Goal: Information Seeking & Learning: Learn about a topic

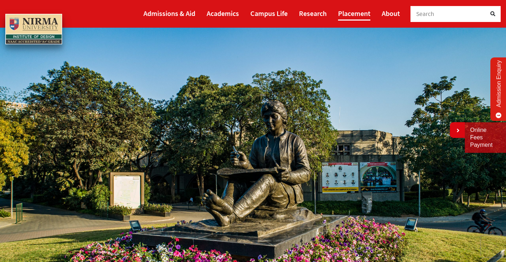
click at [357, 13] on link "Placement" at bounding box center [354, 13] width 32 height 15
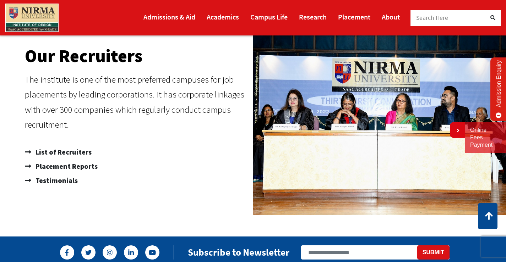
scroll to position [426, 0]
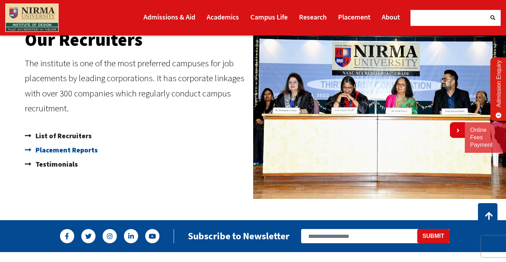
click at [78, 152] on span "Placement Reports" at bounding box center [66, 150] width 64 height 14
click at [71, 165] on span "Testimonials" at bounding box center [56, 164] width 44 height 14
click at [71, 137] on span "List of Recruiters" at bounding box center [63, 136] width 58 height 14
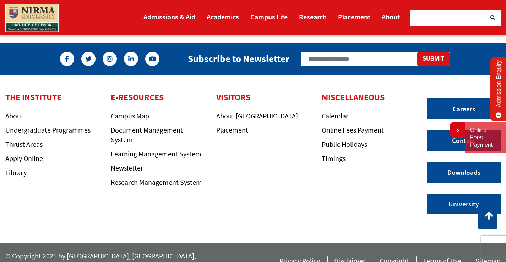
scroll to position [612, 0]
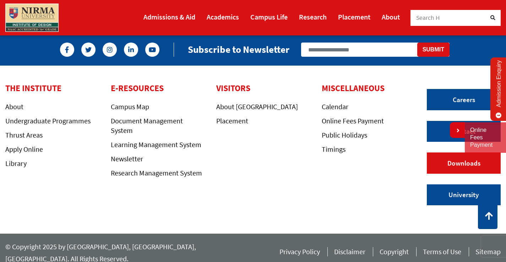
click at [447, 166] on link "Downloads" at bounding box center [464, 163] width 74 height 21
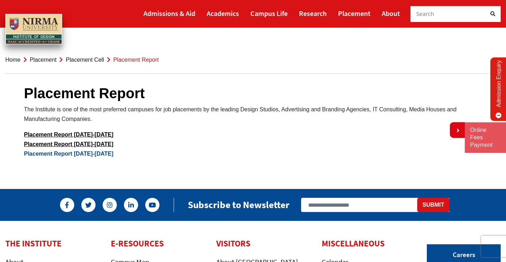
click at [92, 155] on link "Placement Report 2023-2024" at bounding box center [68, 154] width 89 height 6
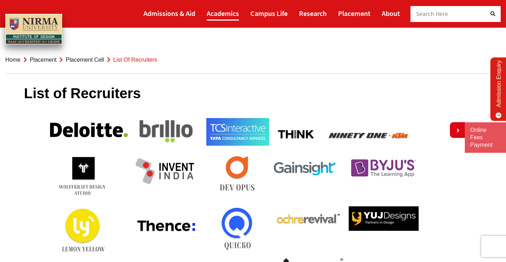
click at [231, 12] on link "Academics" at bounding box center [223, 13] width 32 height 15
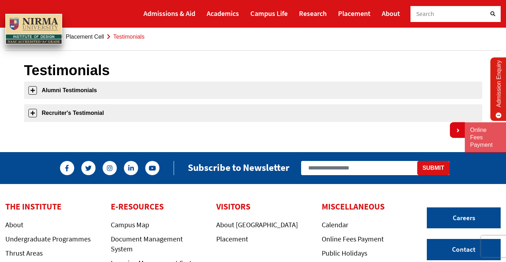
scroll to position [35, 0]
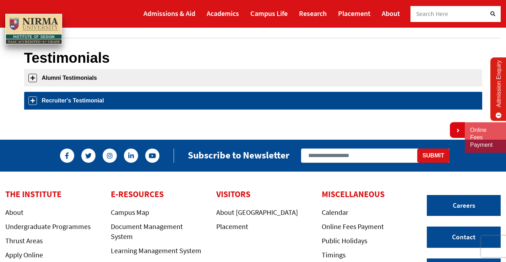
click at [70, 99] on link "Recruiter's Testimonial" at bounding box center [253, 100] width 458 height 17
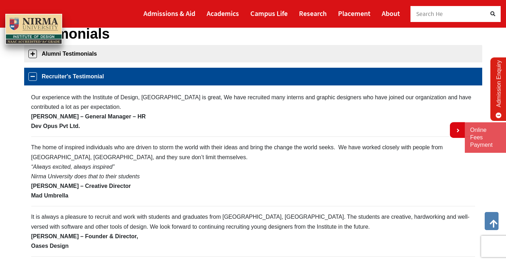
scroll to position [55, 0]
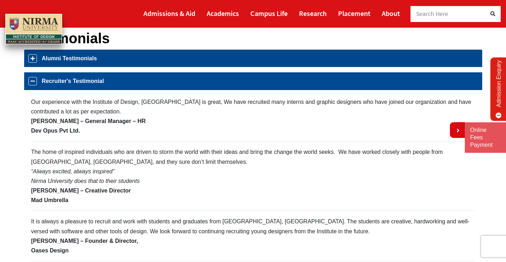
click at [74, 55] on link "Alumni Testimonials" at bounding box center [253, 58] width 458 height 17
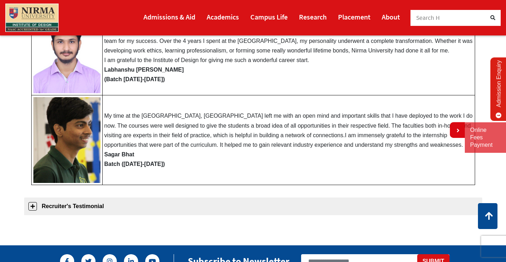
scroll to position [311, 0]
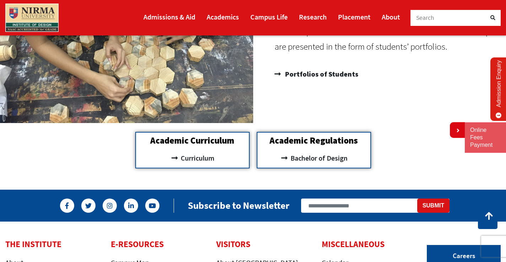
scroll to position [603, 0]
